Goal: Find specific page/section: Find specific page/section

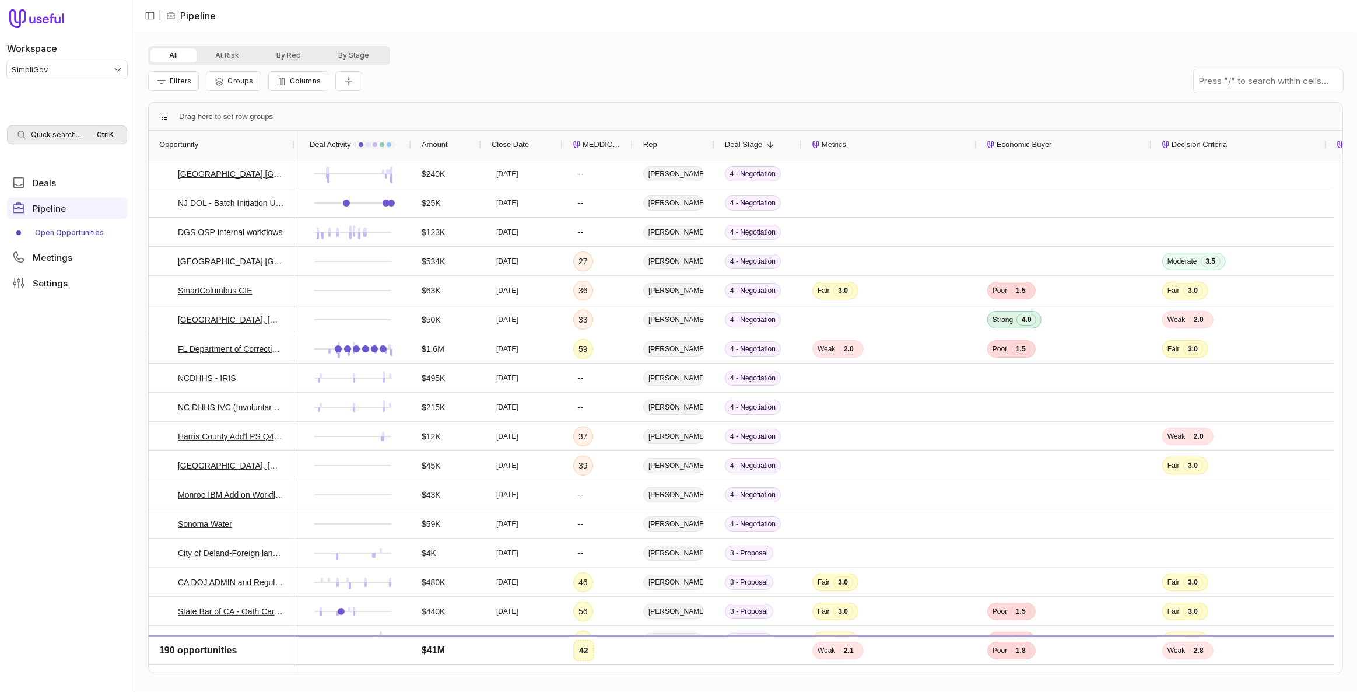
click at [68, 126] on div "Quick search... Ctrl K" at bounding box center [67, 134] width 120 height 19
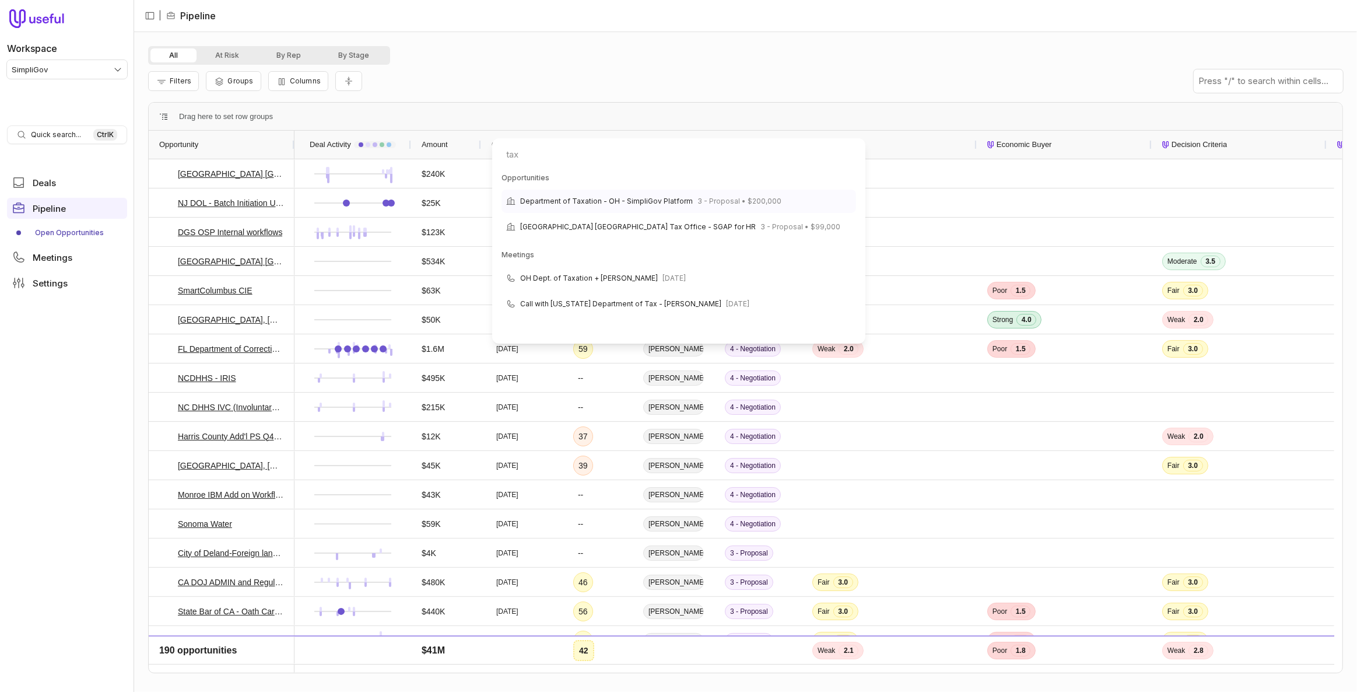
type input "tax"
click at [635, 198] on span "Department of Taxation - OH - SimpliGov Platform" at bounding box center [606, 201] width 173 height 14
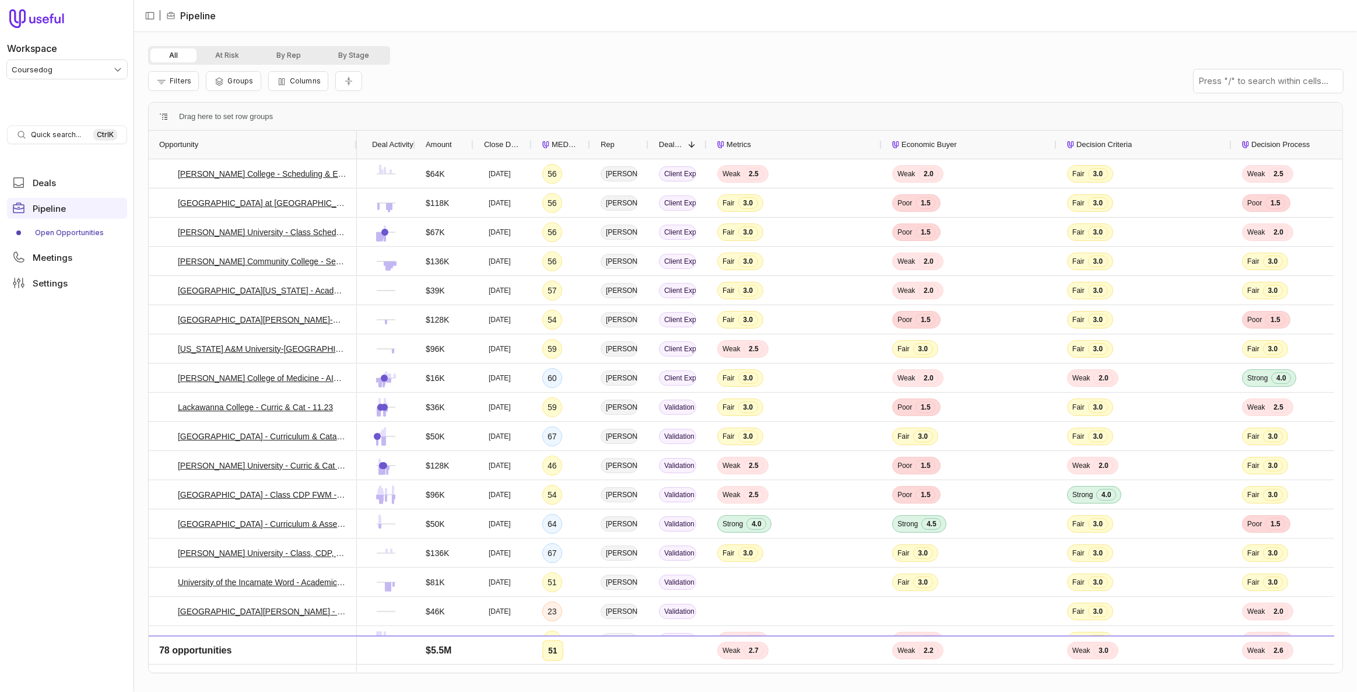
drag, startPoint x: 206, startPoint y: 143, endPoint x: 356, endPoint y: 148, distance: 150.0
click at [356, 148] on div at bounding box center [356, 145] width 5 height 28
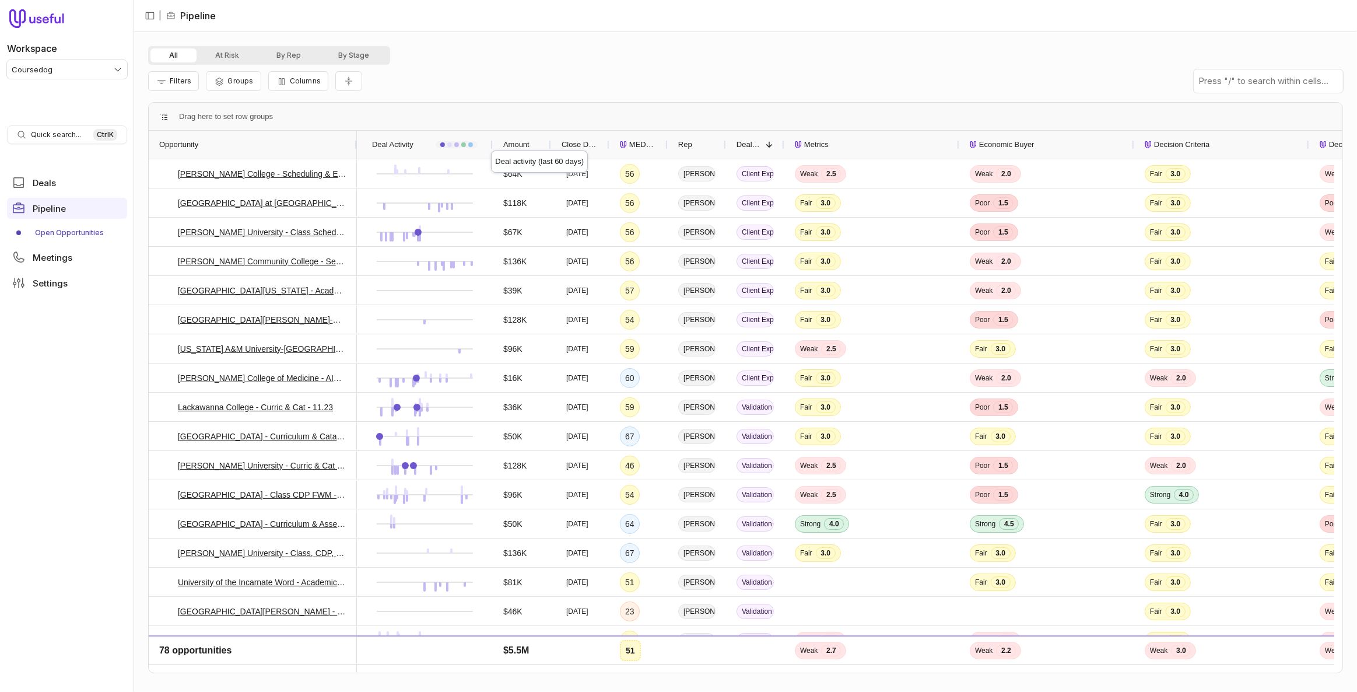
drag, startPoint x: 414, startPoint y: 146, endPoint x: 491, endPoint y: 139, distance: 77.9
click at [491, 139] on div at bounding box center [492, 145] width 5 height 28
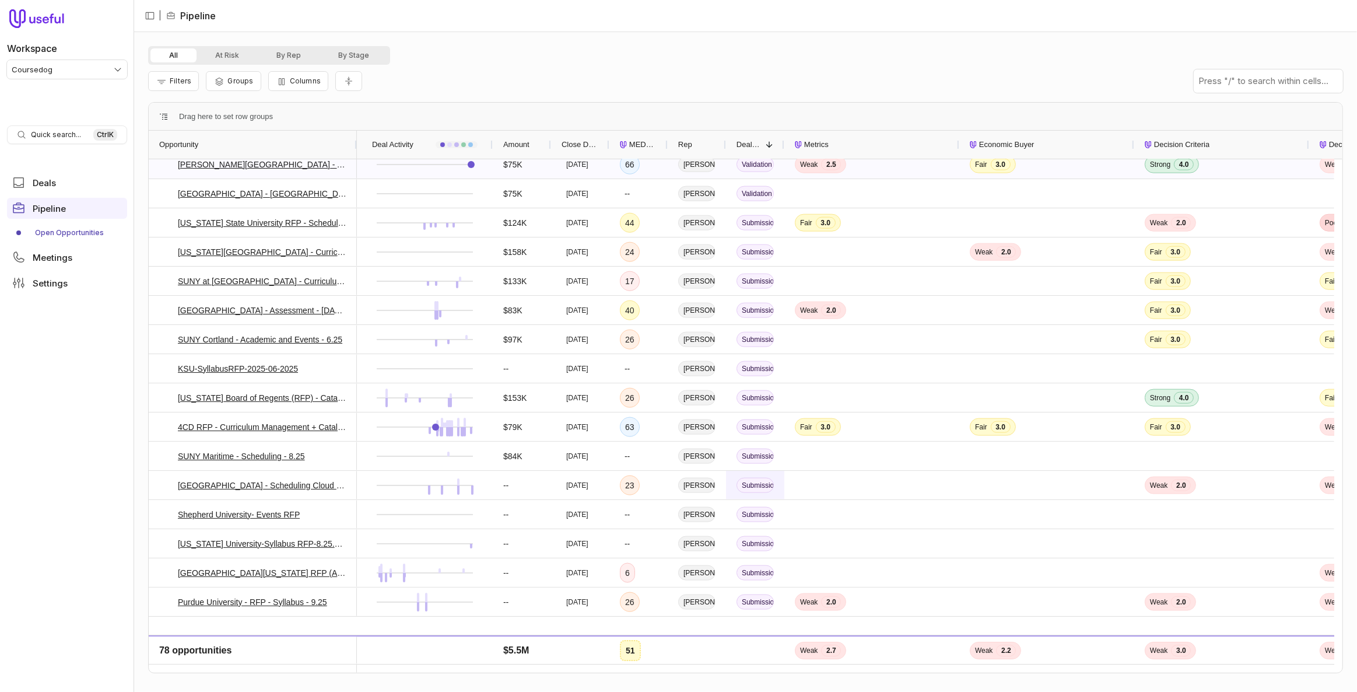
scroll to position [1745, 0]
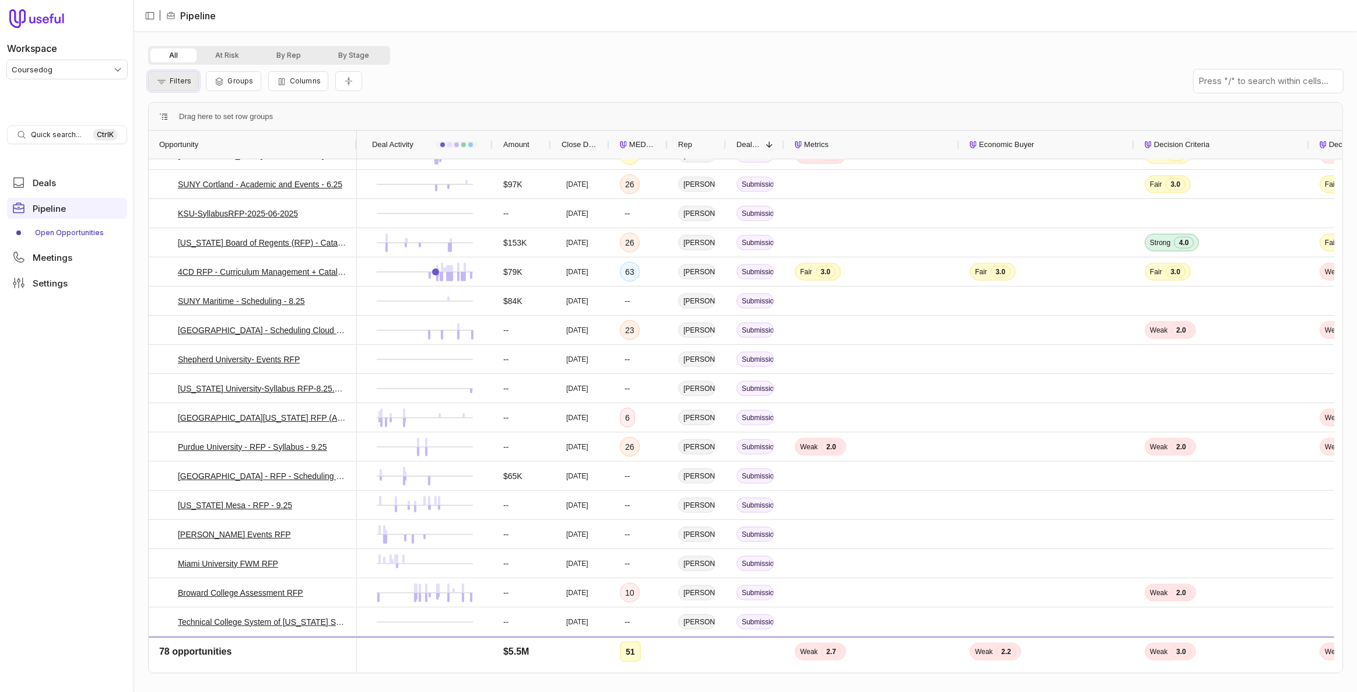
click at [156, 82] on icon "Filter Pipeline" at bounding box center [162, 81] width 12 height 9
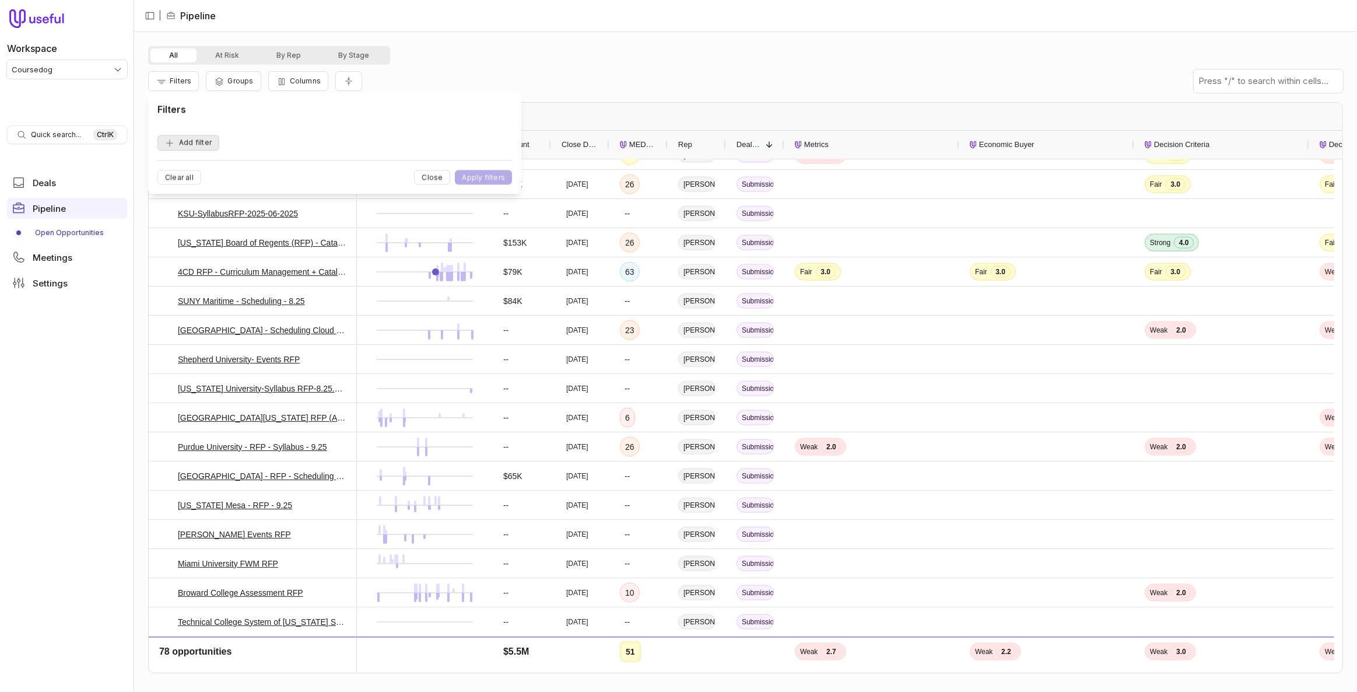
click at [184, 142] on button "Add filter" at bounding box center [188, 143] width 62 height 16
click at [184, 142] on span "Opportunity Name" at bounding box center [202, 143] width 65 height 14
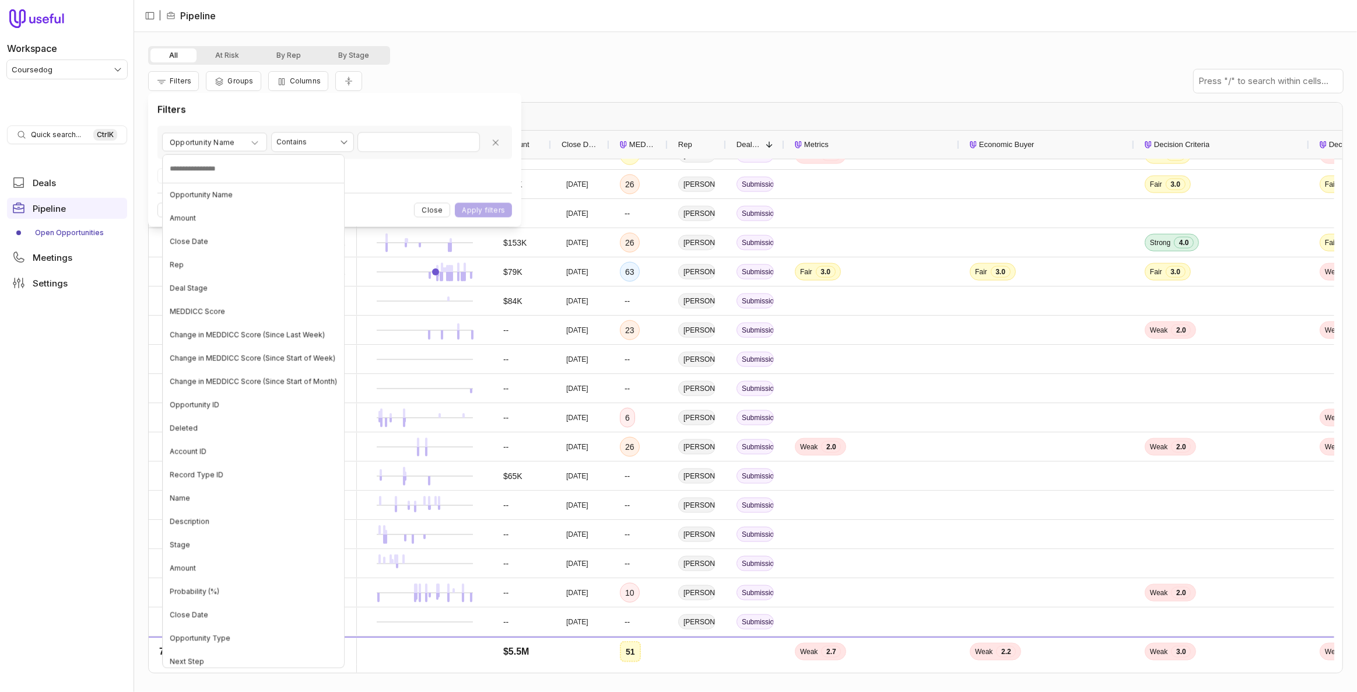
click at [184, 142] on html "Workspace Coursedog Quick search... Ctrl K Deals Pipeline Open Opportunities Me…" at bounding box center [678, 346] width 1357 height 692
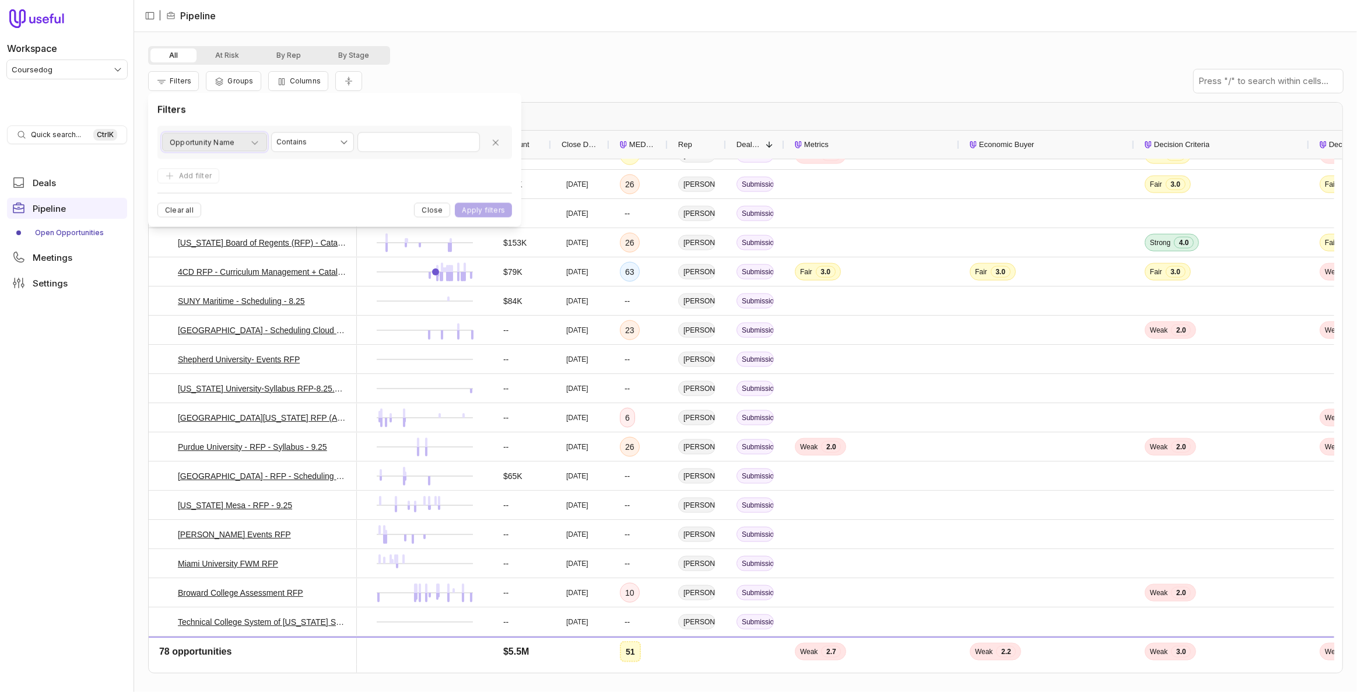
click at [209, 149] on button "Opportunity Name" at bounding box center [214, 142] width 105 height 19
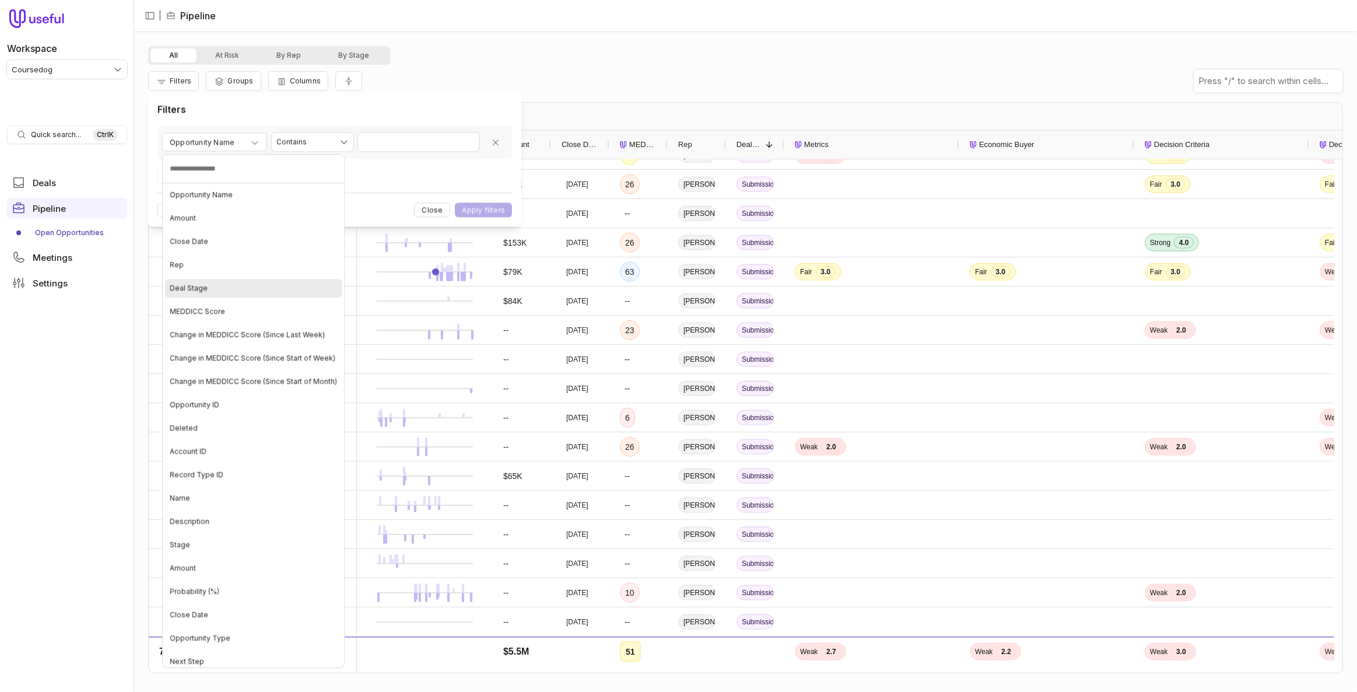
click at [200, 283] on span "Deal Stage" at bounding box center [189, 287] width 38 height 9
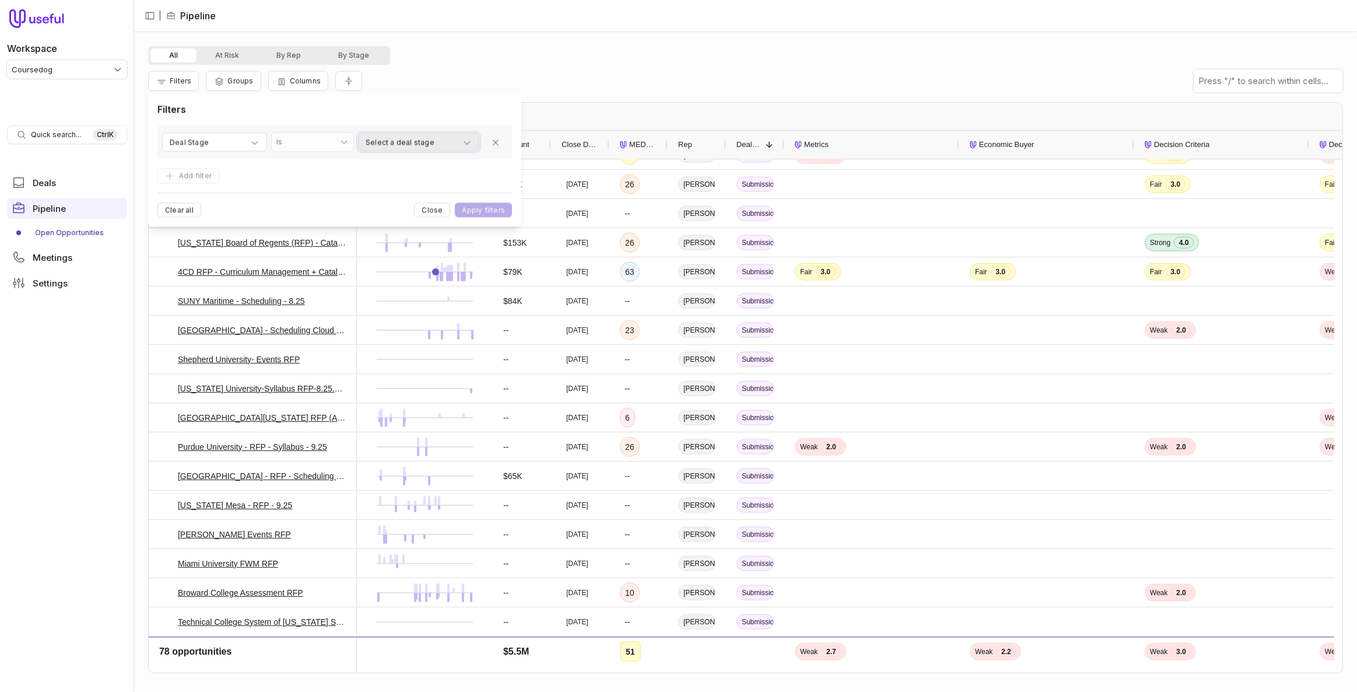
click at [415, 143] on span "Select a deal stage" at bounding box center [400, 143] width 69 height 14
click at [372, 196] on Experience "button" at bounding box center [370, 196] width 9 height 9
click at [371, 251] on button "button" at bounding box center [370, 252] width 9 height 9
click at [482, 206] on html "Workspace Coursedog Quick search... Ctrl K Deals Pipeline Open Opportunities Me…" at bounding box center [678, 346] width 1357 height 692
click at [482, 206] on button "Apply filters" at bounding box center [483, 210] width 57 height 15
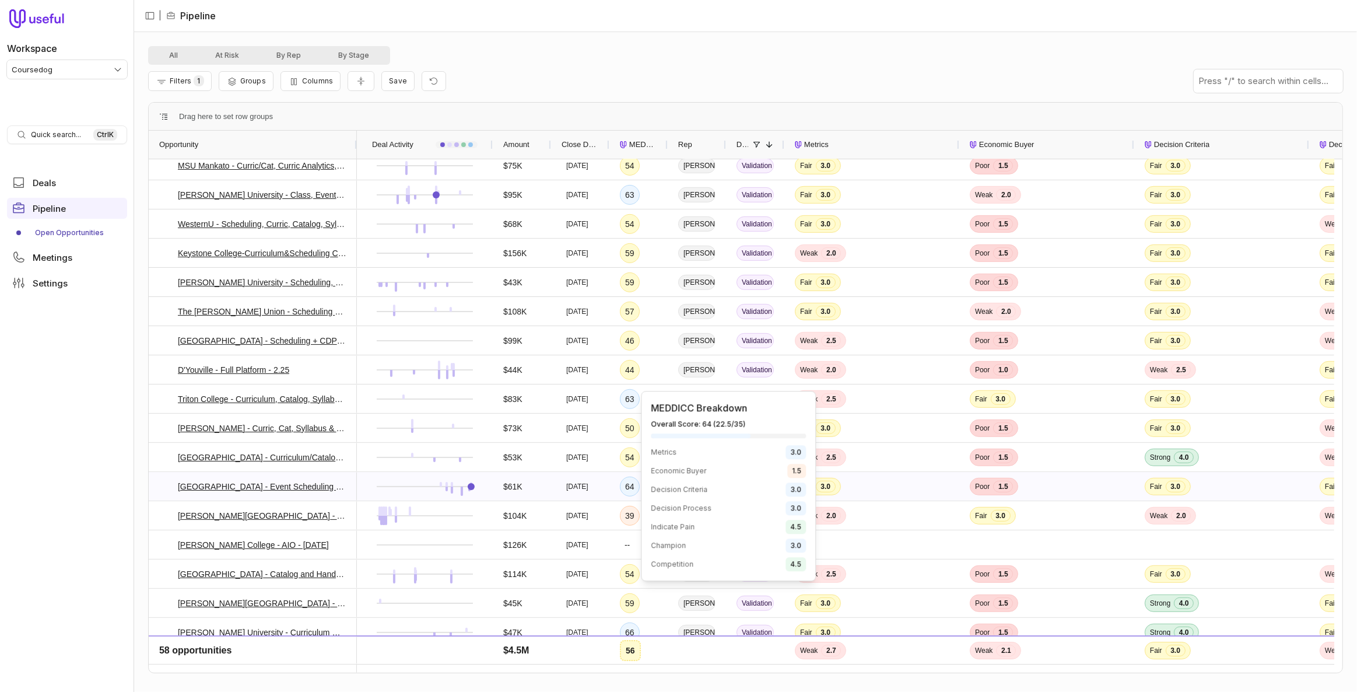
scroll to position [224, 0]
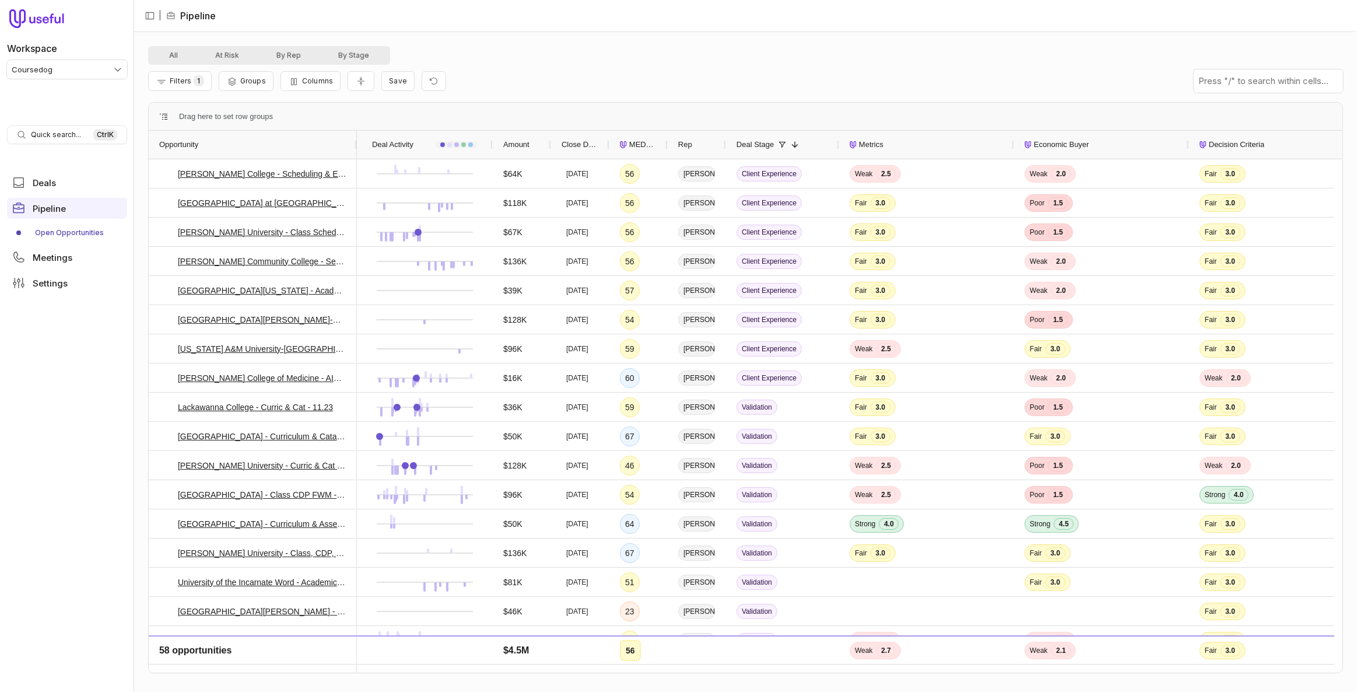
drag, startPoint x: 781, startPoint y: 141, endPoint x: 836, endPoint y: 153, distance: 56.8
click at [836, 153] on div at bounding box center [838, 145] width 5 height 28
click at [627, 149] on div "MEDDICC Score" at bounding box center [638, 145] width 37 height 28
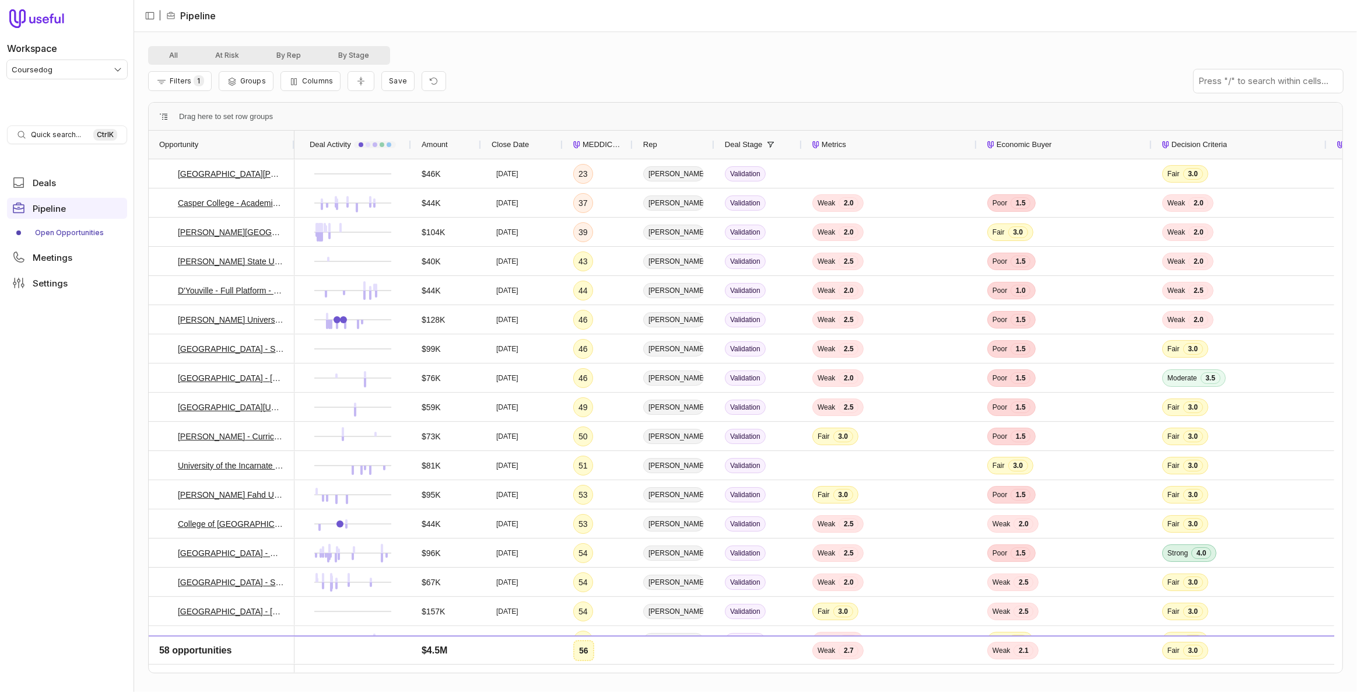
click at [614, 143] on span "MEDDICC Score" at bounding box center [603, 145] width 40 height 14
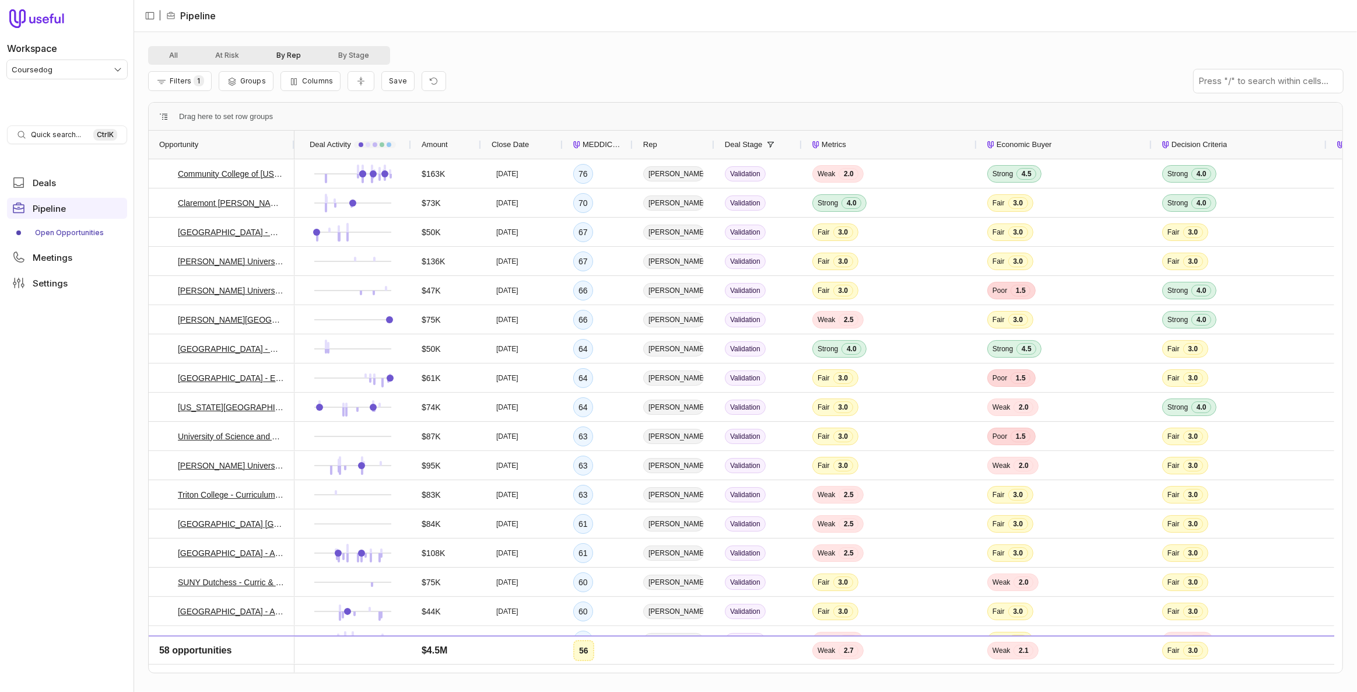
click at [296, 50] on button "By Rep" at bounding box center [289, 55] width 62 height 14
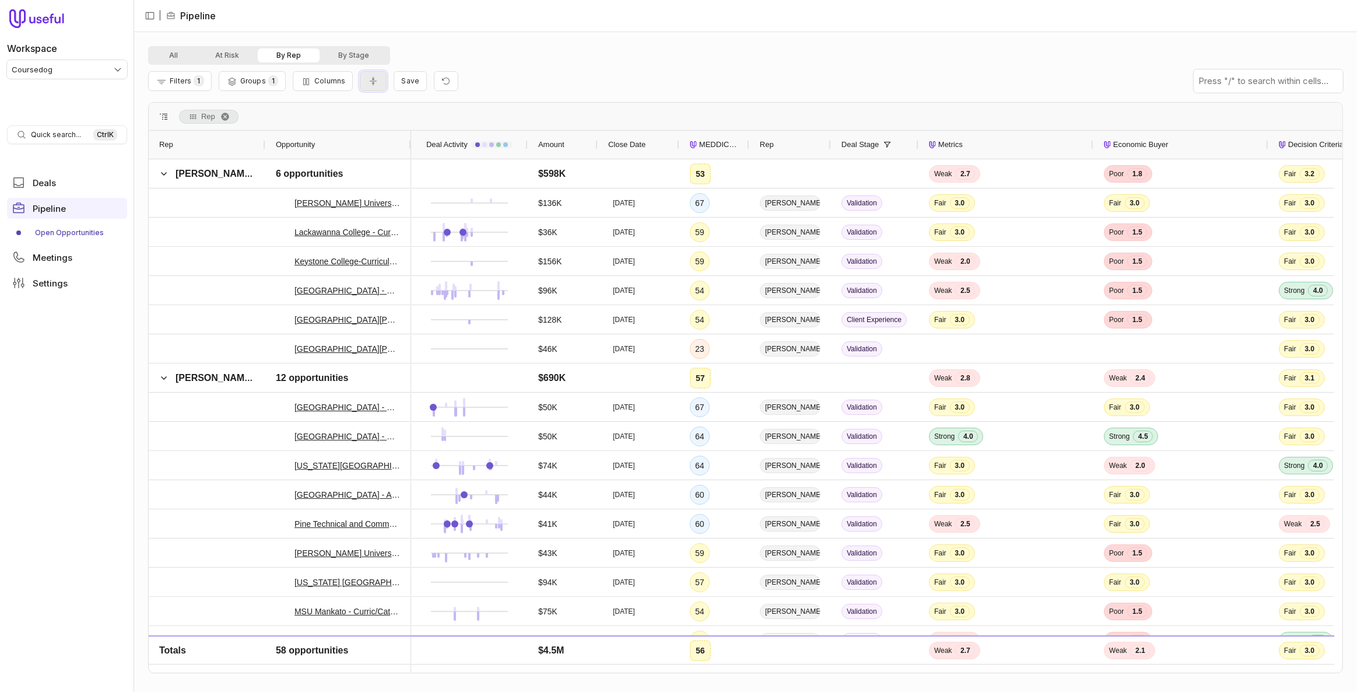
click at [367, 82] on icon "Collapse all rows" at bounding box center [373, 80] width 12 height 9
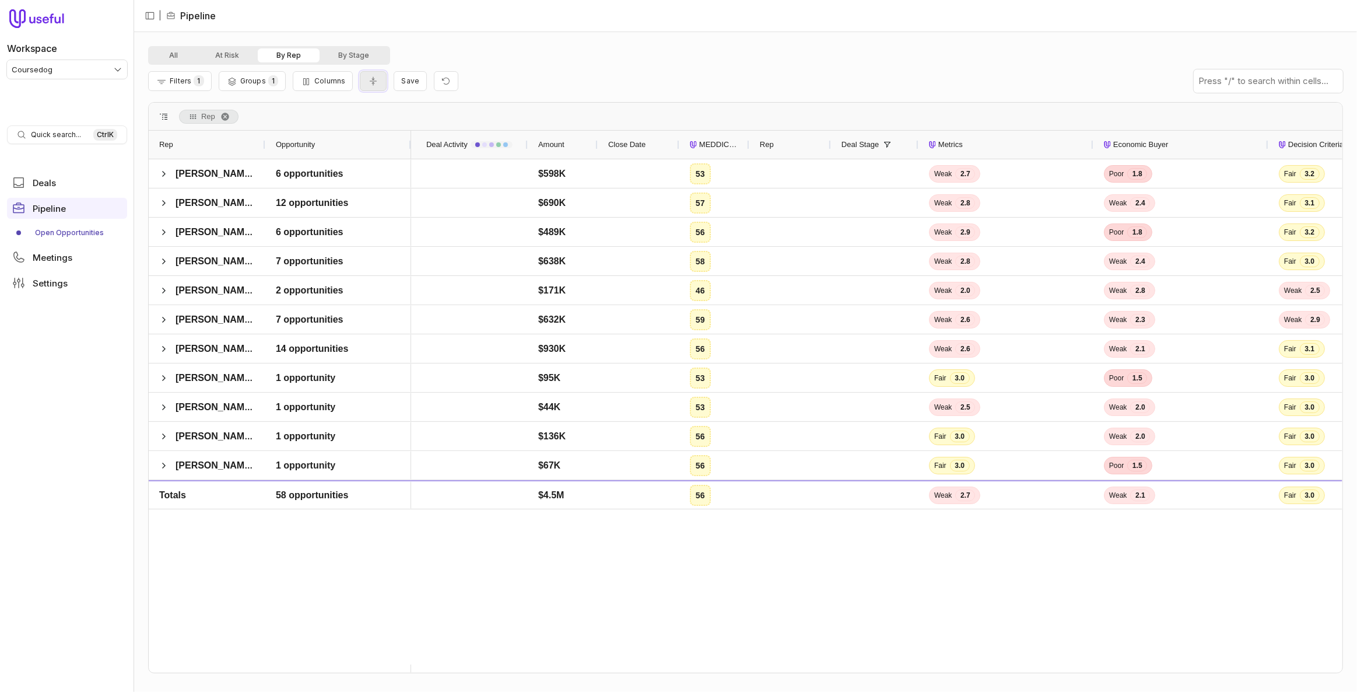
click at [372, 80] on icon "Collapse all rows" at bounding box center [373, 80] width 12 height 9
click at [370, 85] on icon "Collapse all rows" at bounding box center [373, 81] width 7 height 9
click at [161, 172] on span at bounding box center [163, 173] width 9 height 9
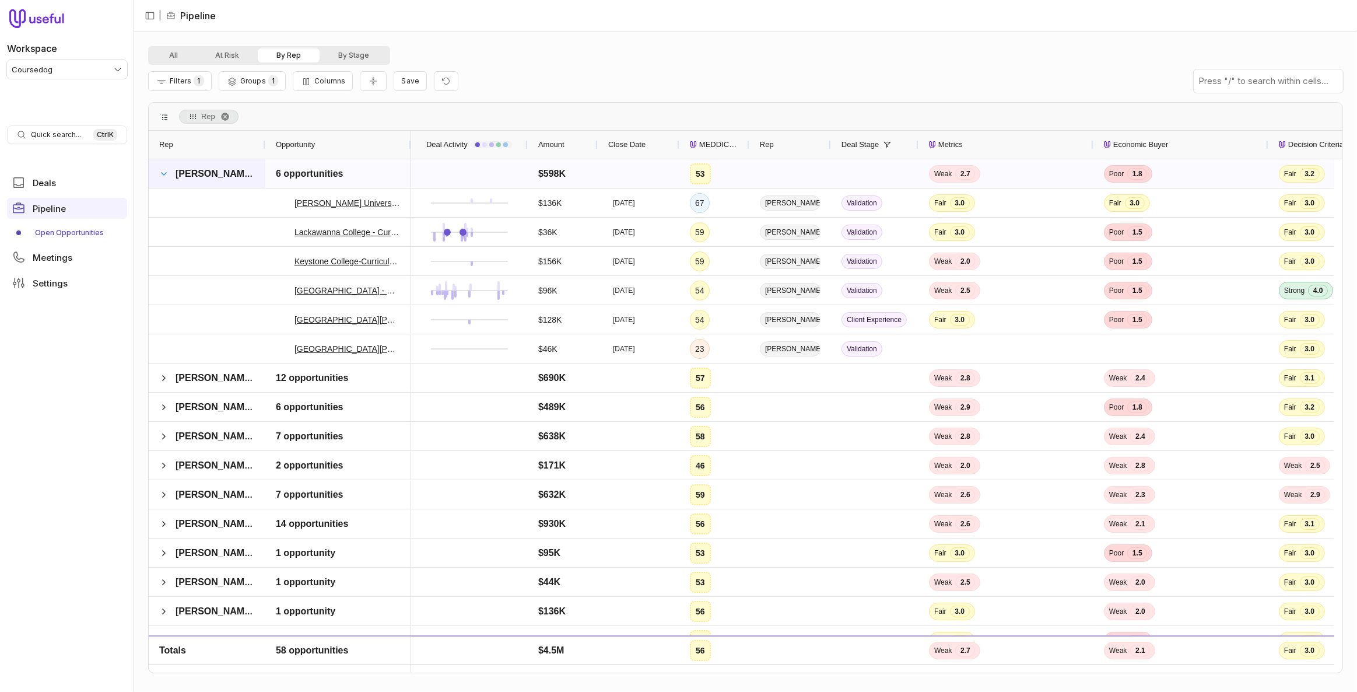
click at [162, 172] on span at bounding box center [163, 173] width 9 height 9
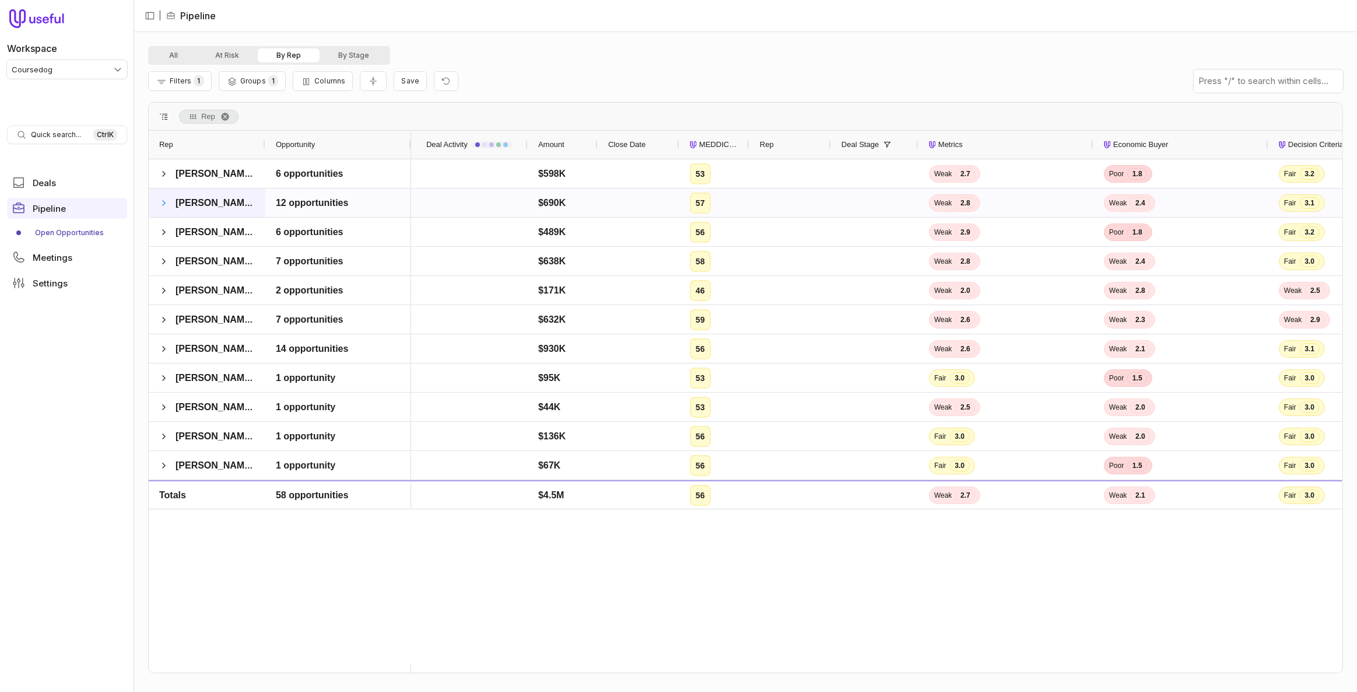
click at [164, 200] on span at bounding box center [163, 202] width 9 height 9
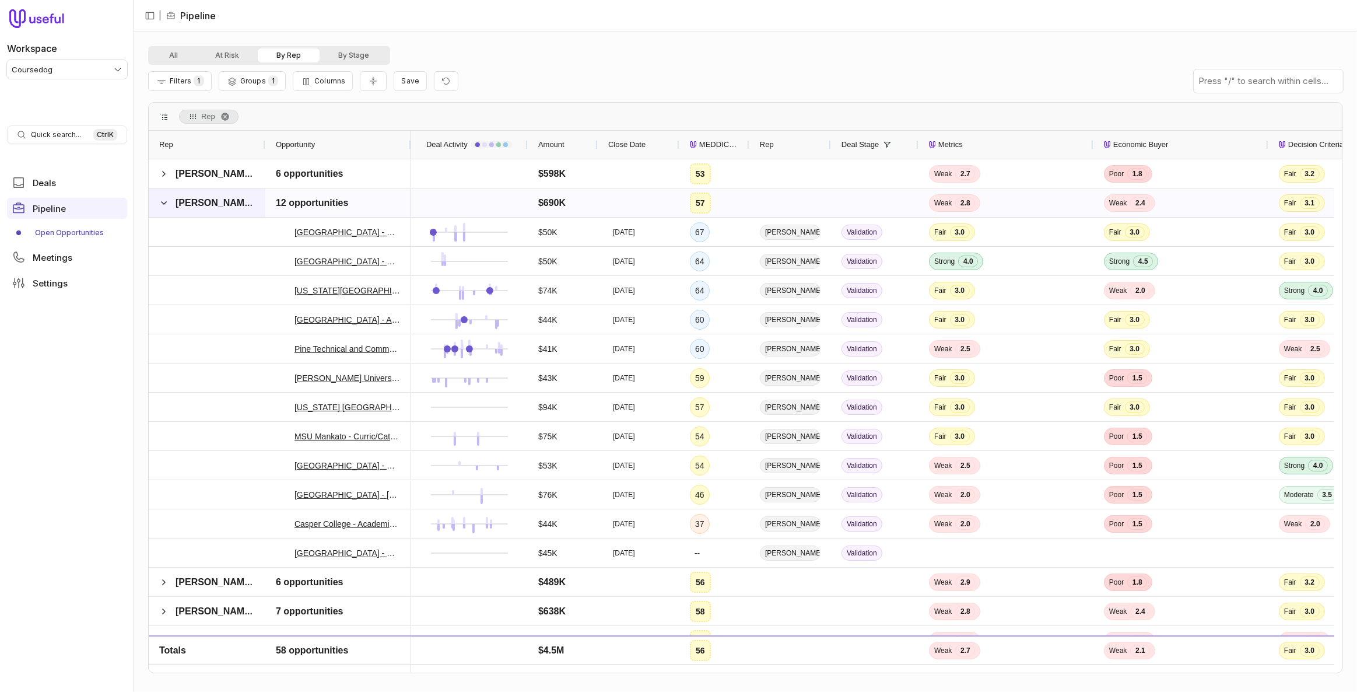
click at [243, 204] on span "[PERSON_NAME]" at bounding box center [215, 203] width 78 height 10
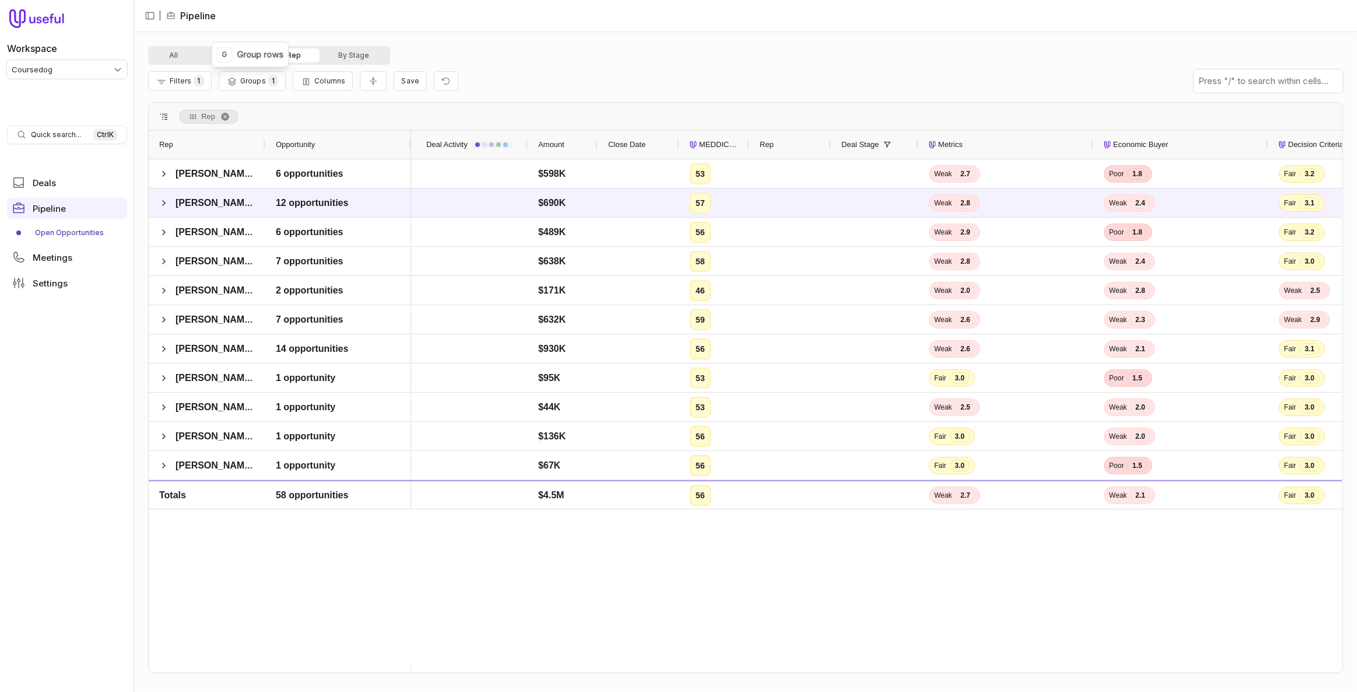
click at [289, 55] on div "G Group rows G Group rows" at bounding box center [250, 55] width 78 height 26
click at [302, 54] on button "By Rep" at bounding box center [289, 55] width 62 height 14
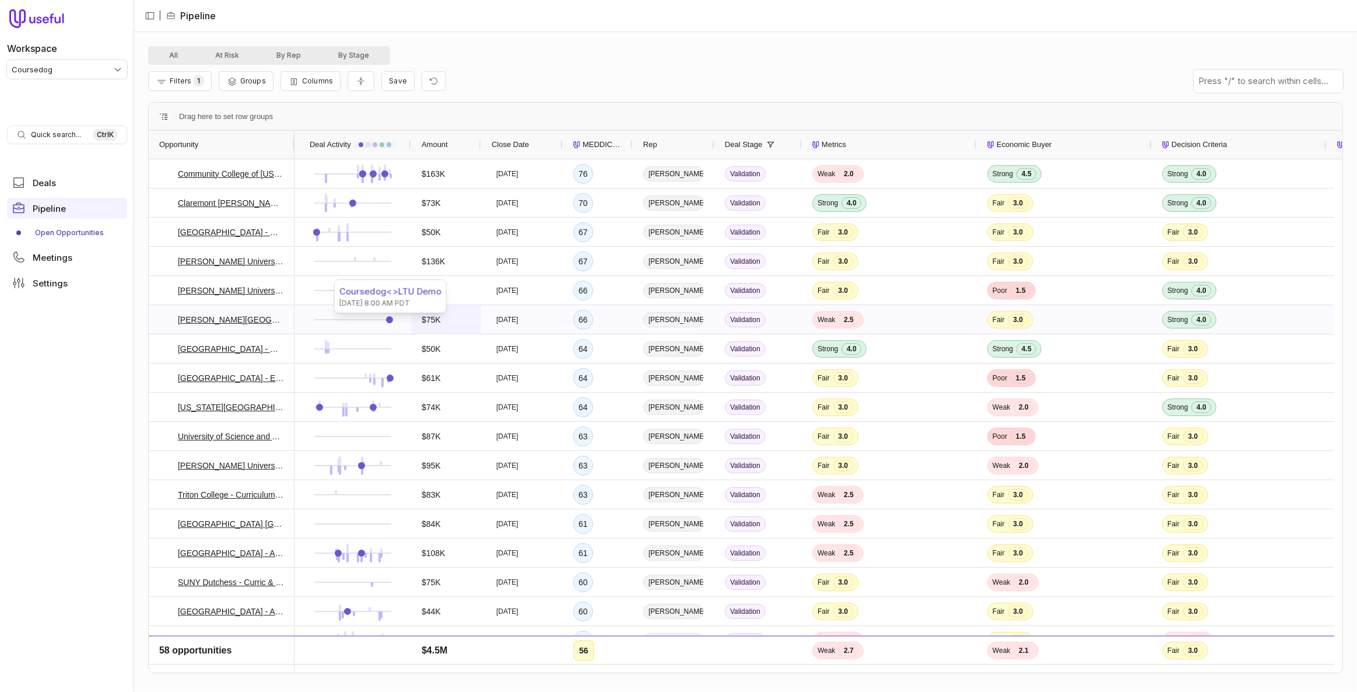
click at [450, 317] on div "$75K" at bounding box center [446, 319] width 49 height 27
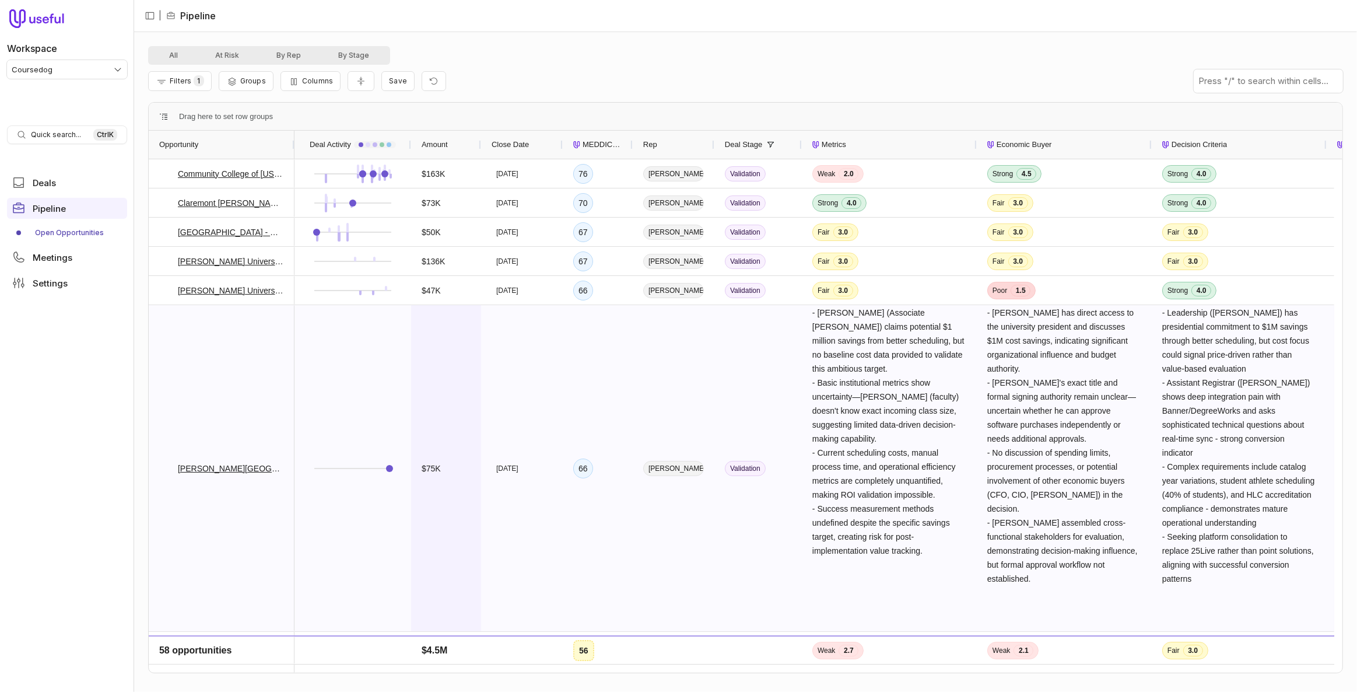
click at [450, 336] on div "$75K" at bounding box center [446, 468] width 49 height 325
